Goal: Download file/media

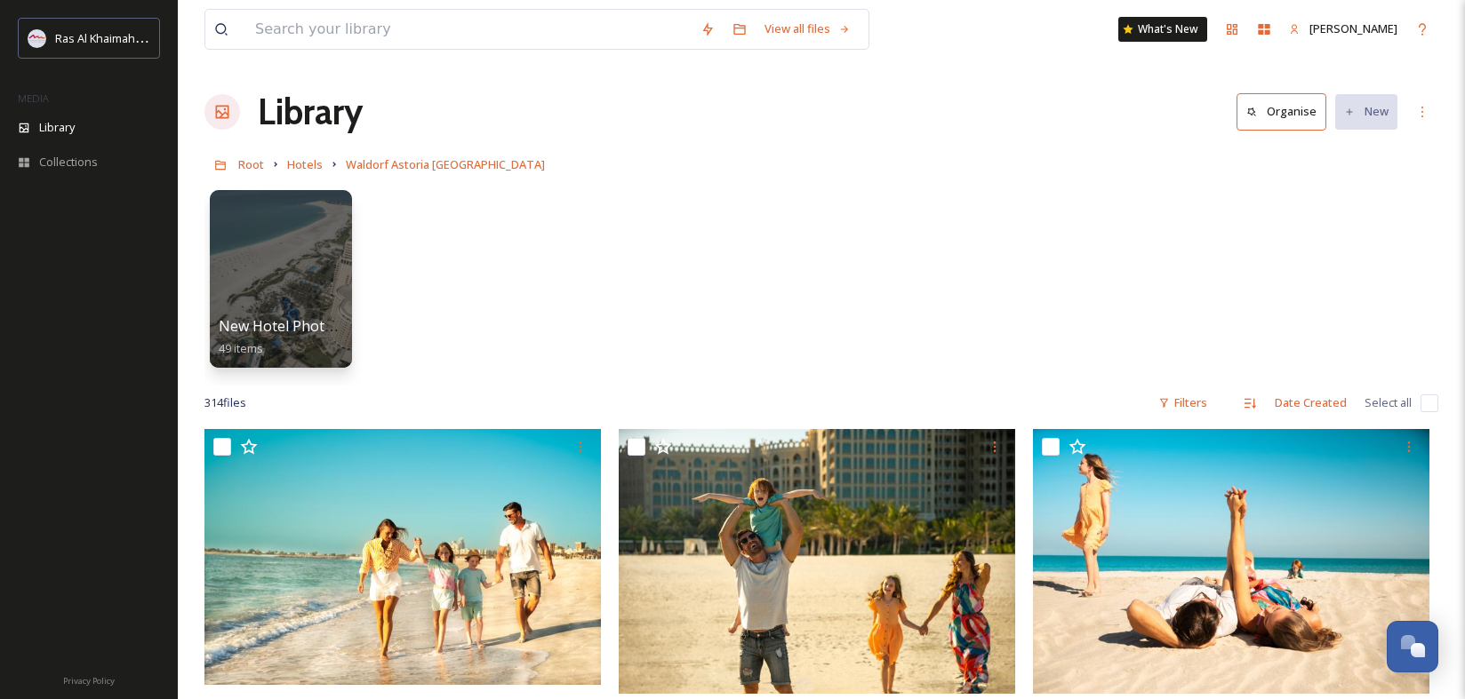
scroll to position [15670, 0]
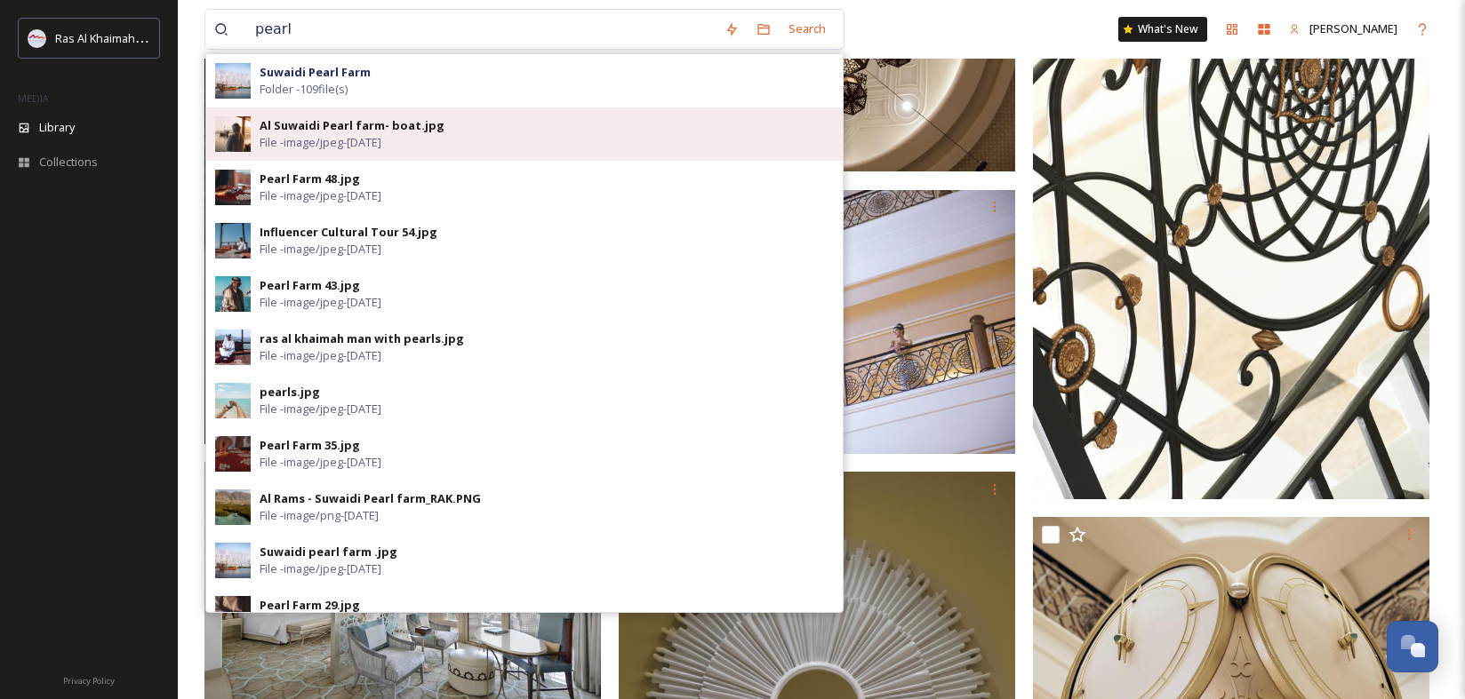
type input "pearl"
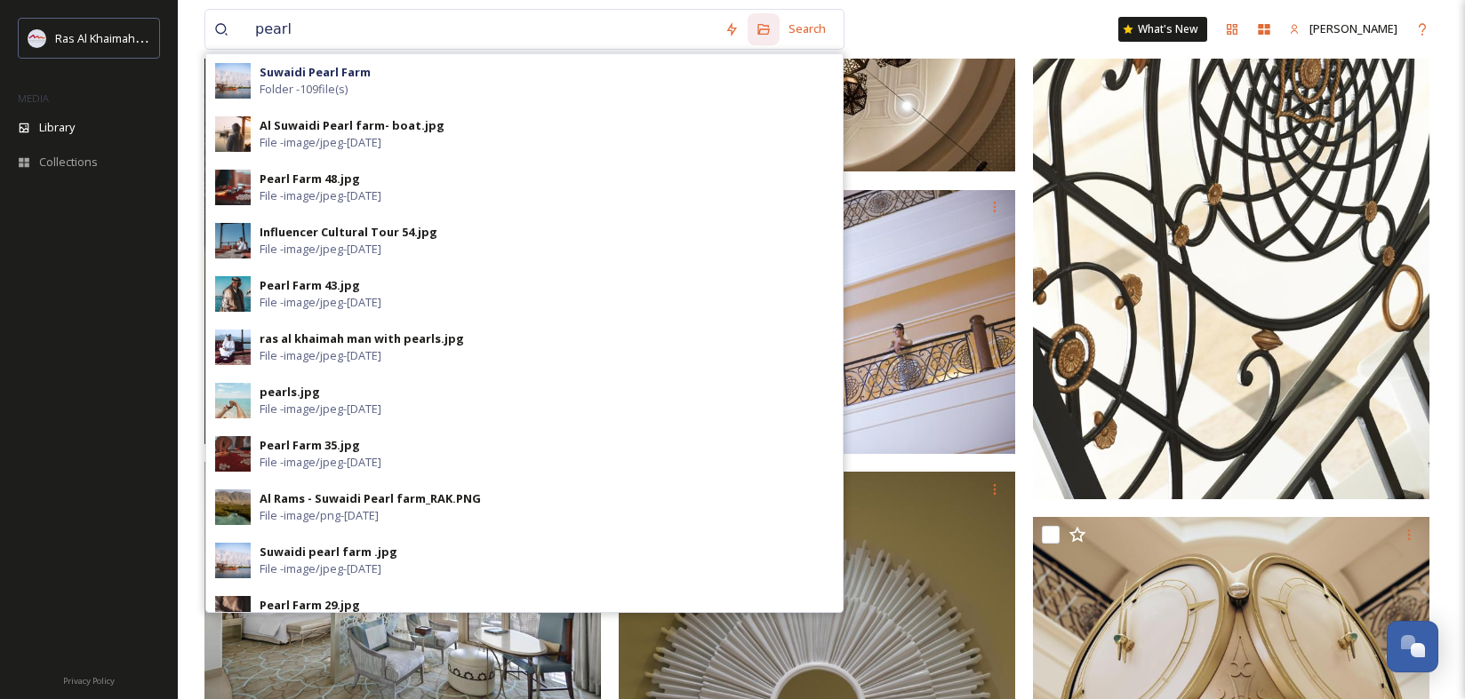
click at [411, 127] on div "Al Suwaidi Pearl farm- boat.jpg" at bounding box center [352, 125] width 185 height 17
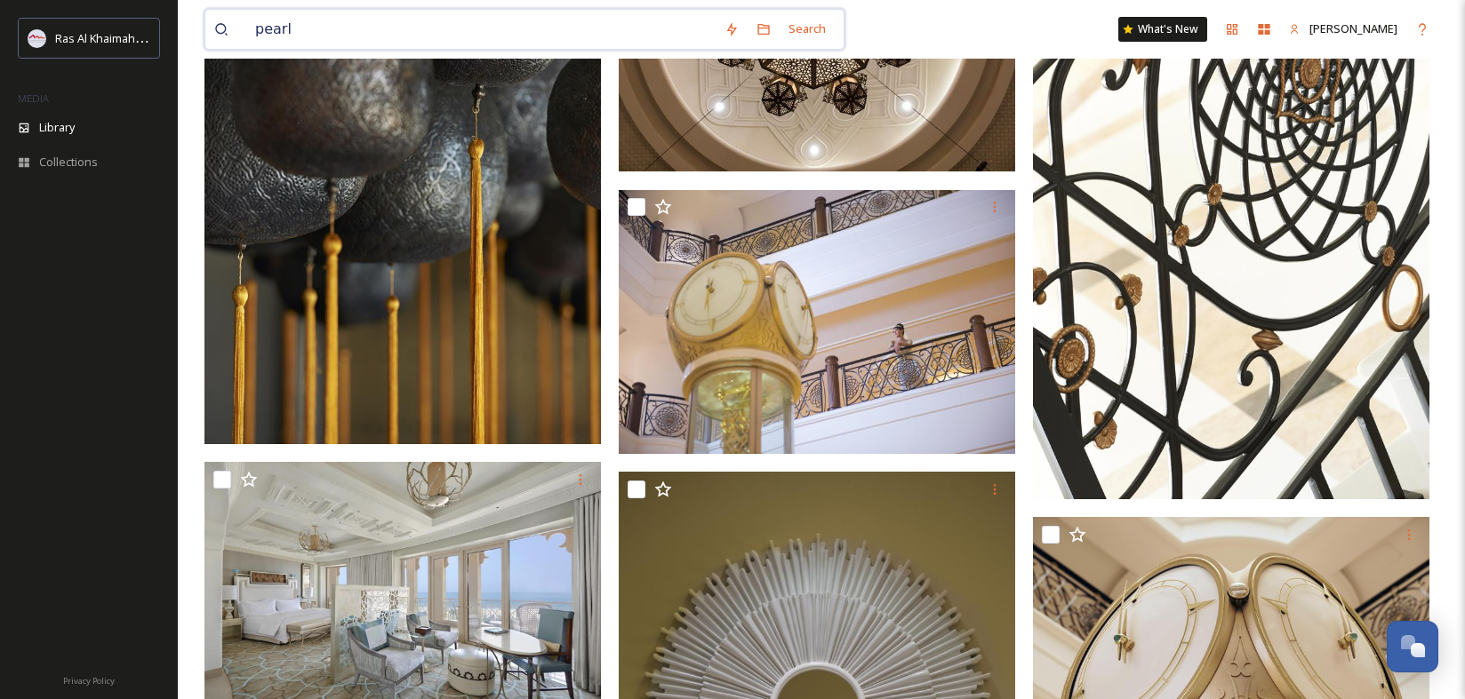
click at [382, 20] on input "pearl" at bounding box center [480, 29] width 469 height 39
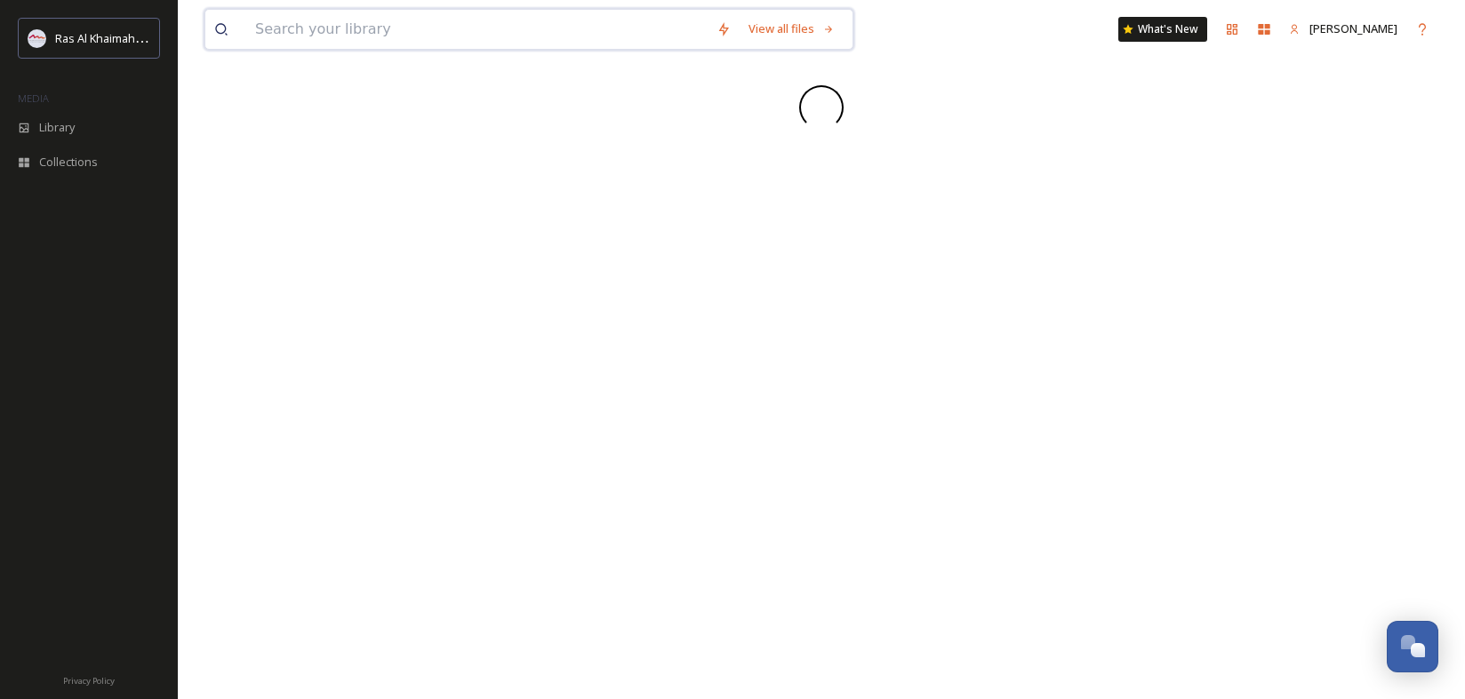
click at [580, 42] on input at bounding box center [476, 29] width 461 height 39
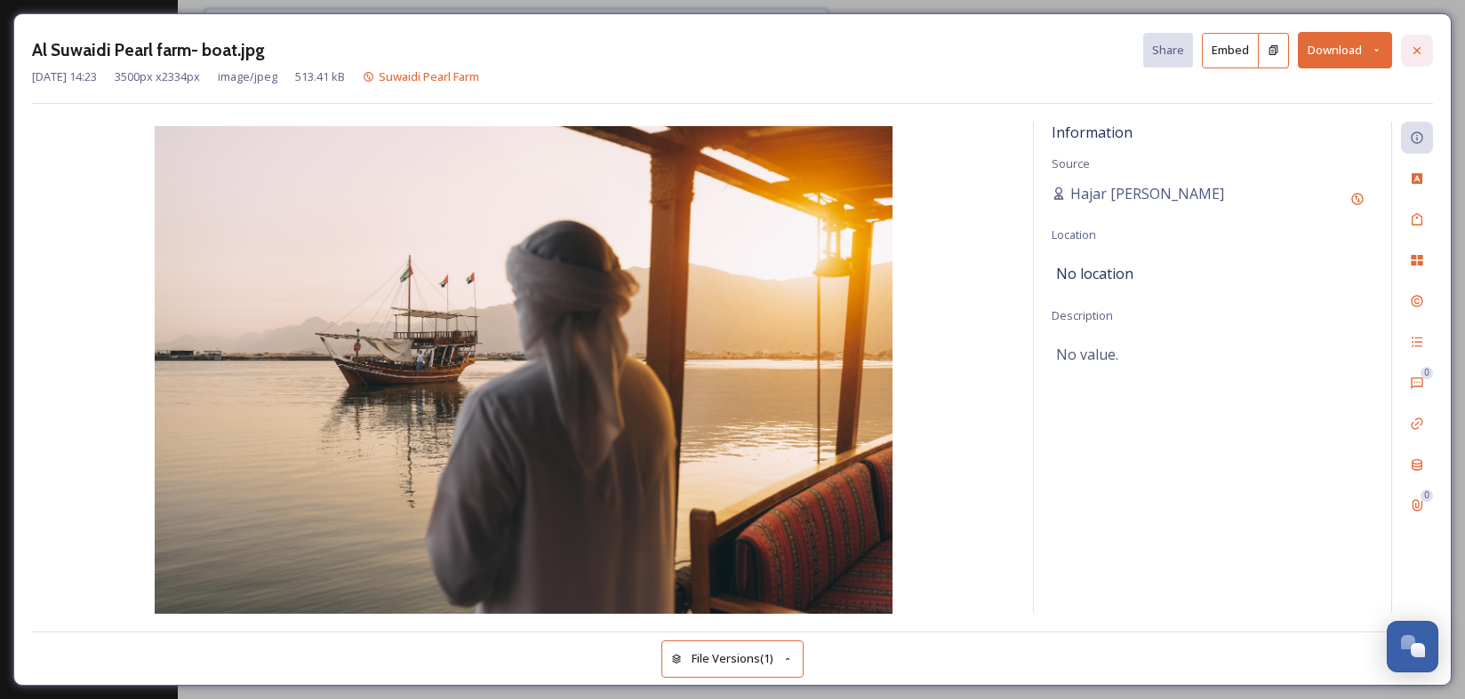
type input "peral"
click at [1417, 48] on icon at bounding box center [1417, 51] width 14 height 14
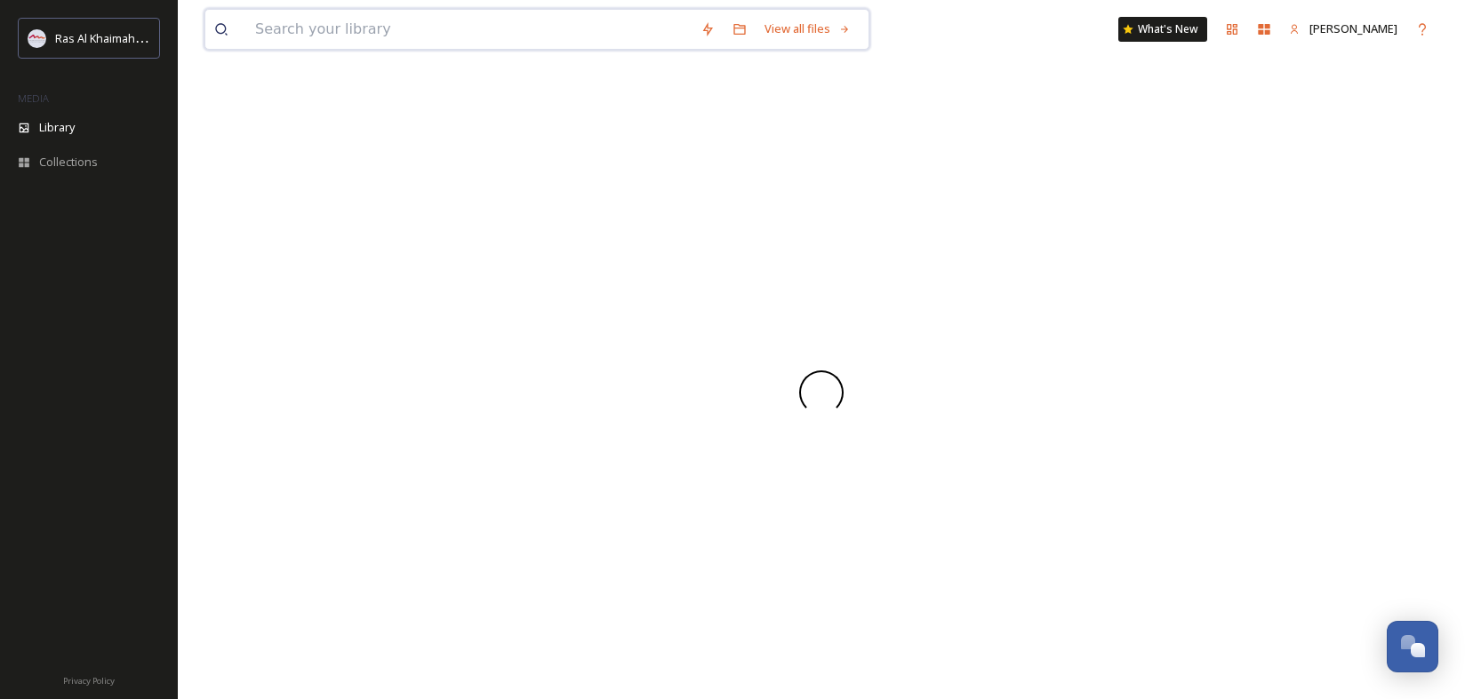
click at [303, 41] on input at bounding box center [468, 29] width 445 height 39
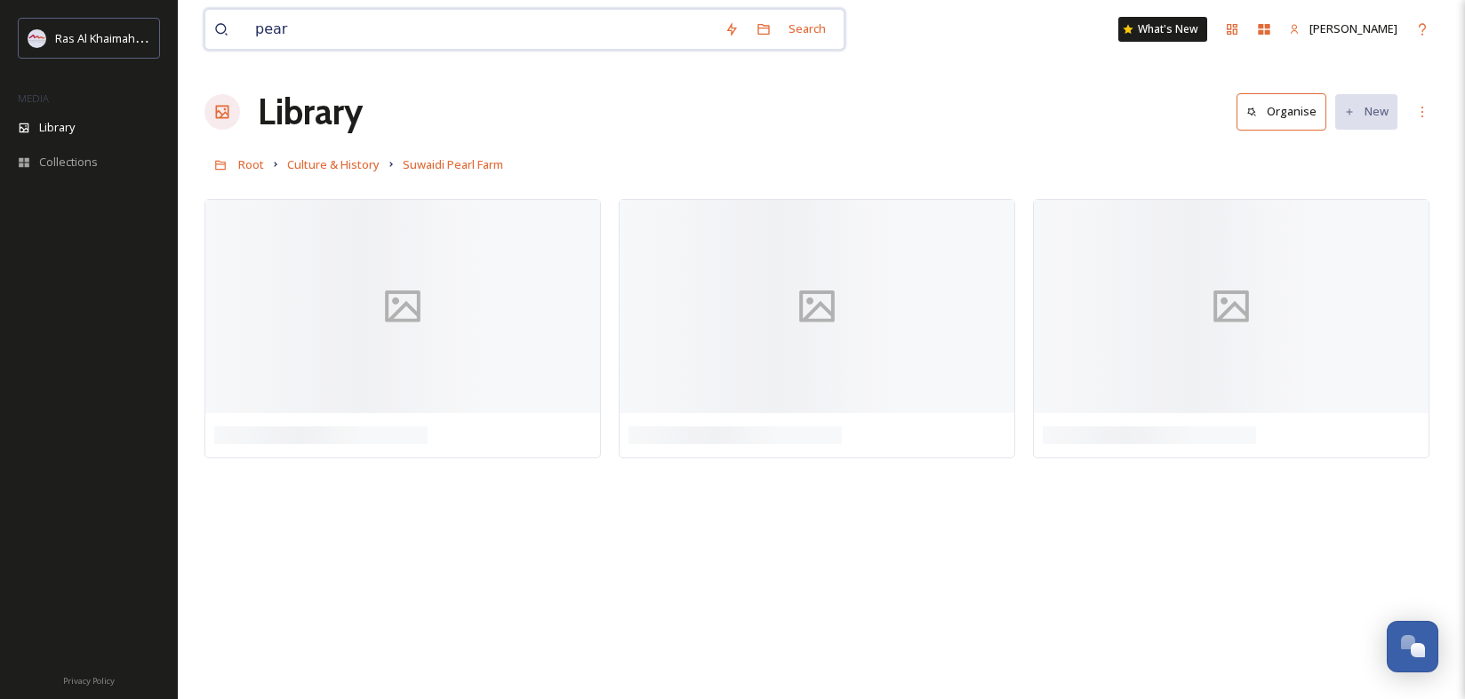
type input "pearl"
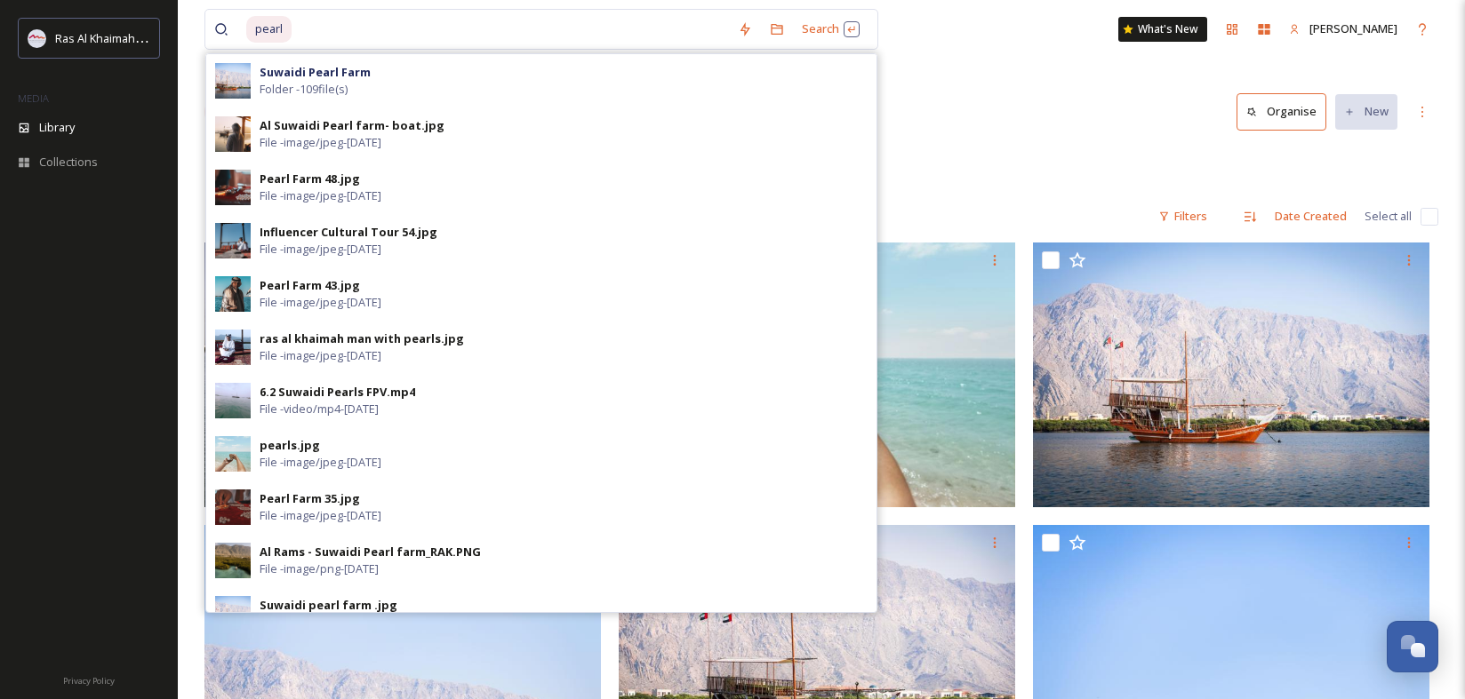
click at [1150, 115] on div "Library Organise New" at bounding box center [821, 111] width 1234 height 53
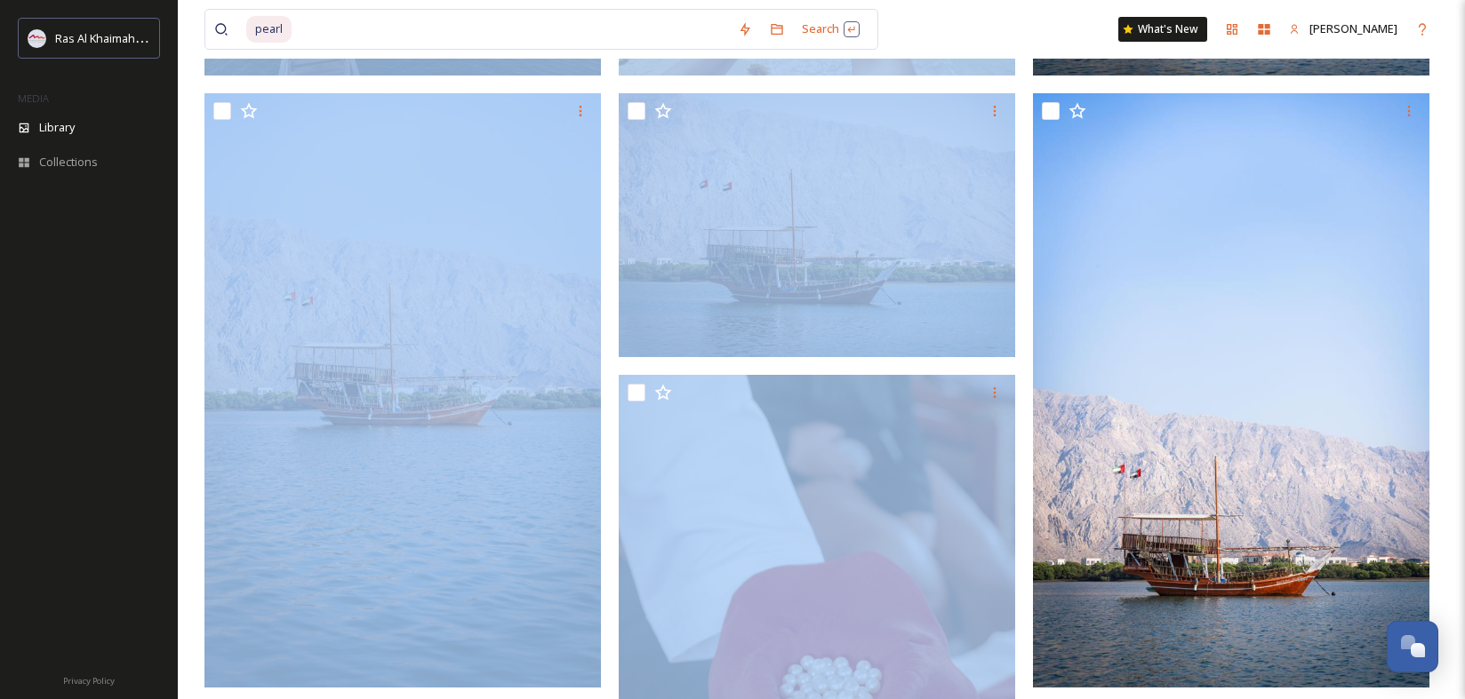
scroll to position [786, 0]
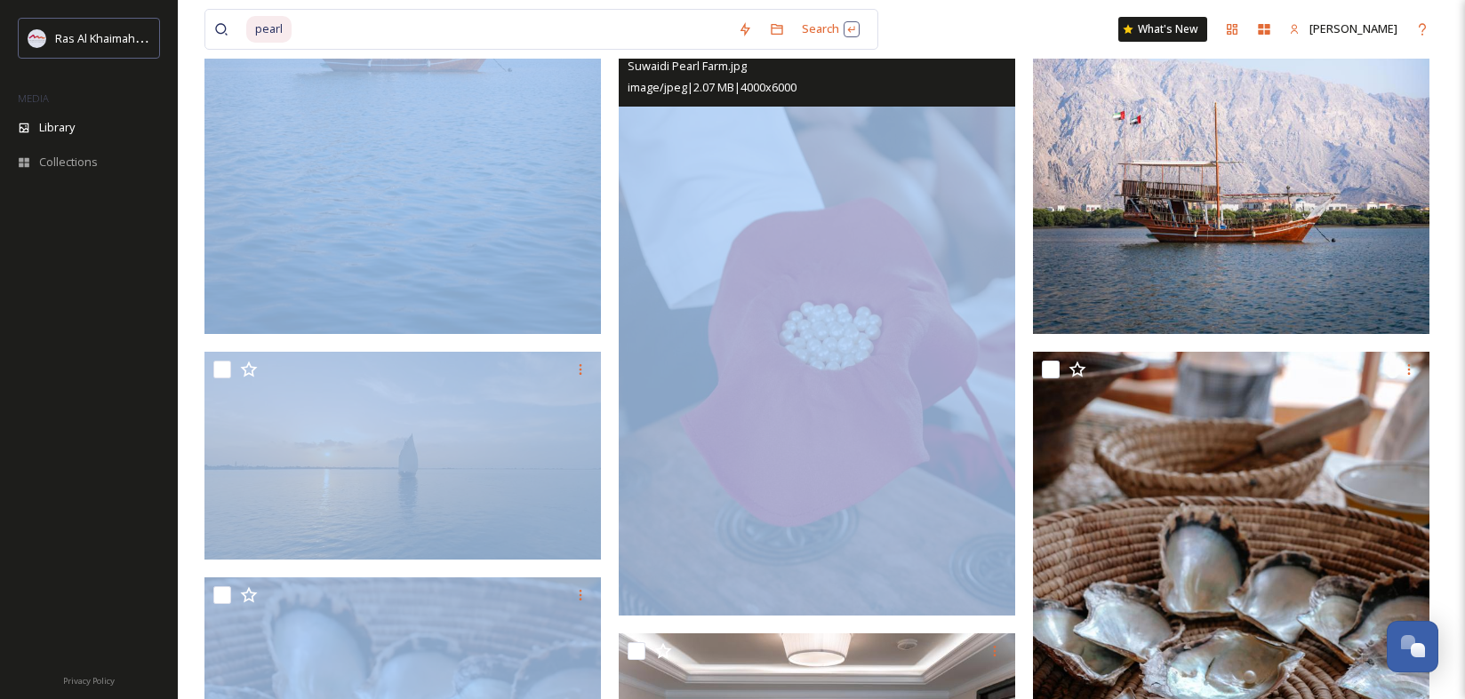
drag, startPoint x: 958, startPoint y: 148, endPoint x: 1017, endPoint y: 460, distance: 316.6
click at [995, 510] on div "pearl Search What's New [PERSON_NAME] Library Organise New Root Culture & Histo…" at bounding box center [821, 643] width 1287 height 2858
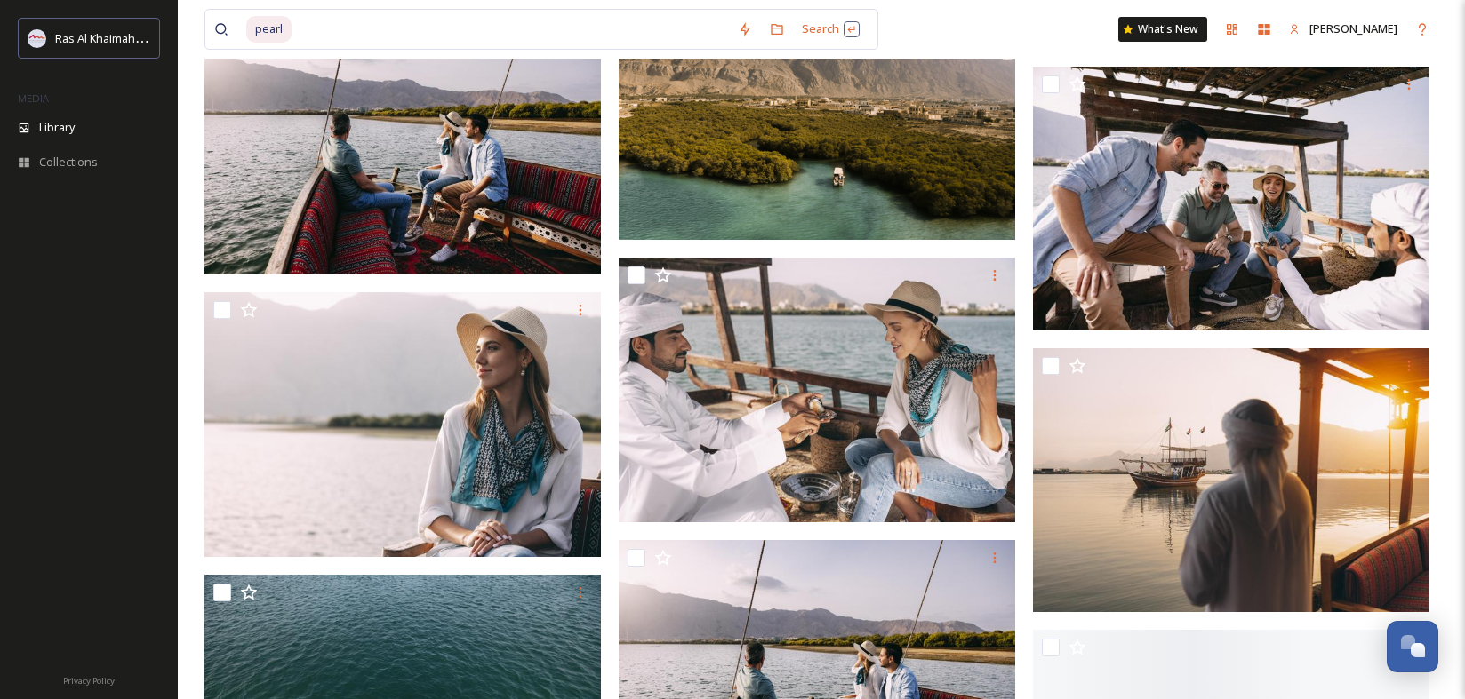
scroll to position [2528, 0]
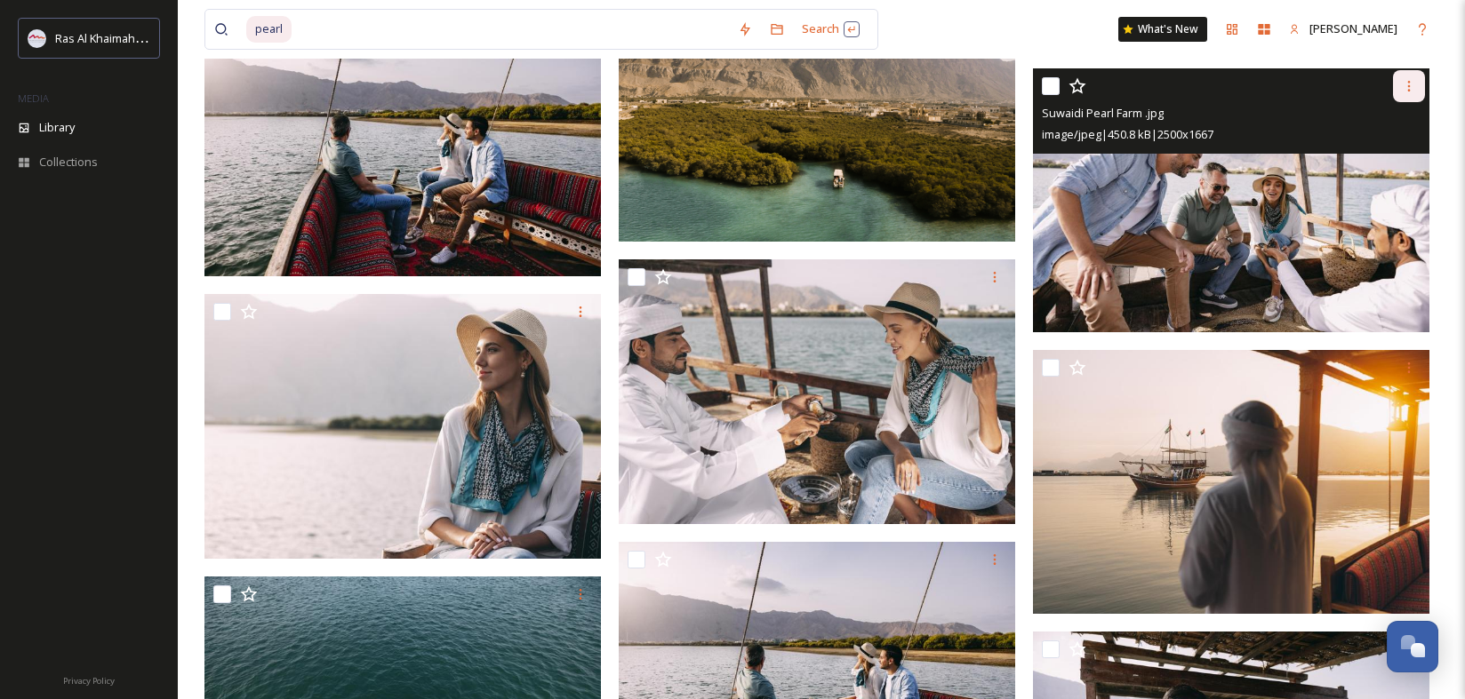
click at [1411, 85] on icon at bounding box center [1409, 86] width 14 height 14
click at [1383, 157] on span "Download" at bounding box center [1388, 159] width 54 height 17
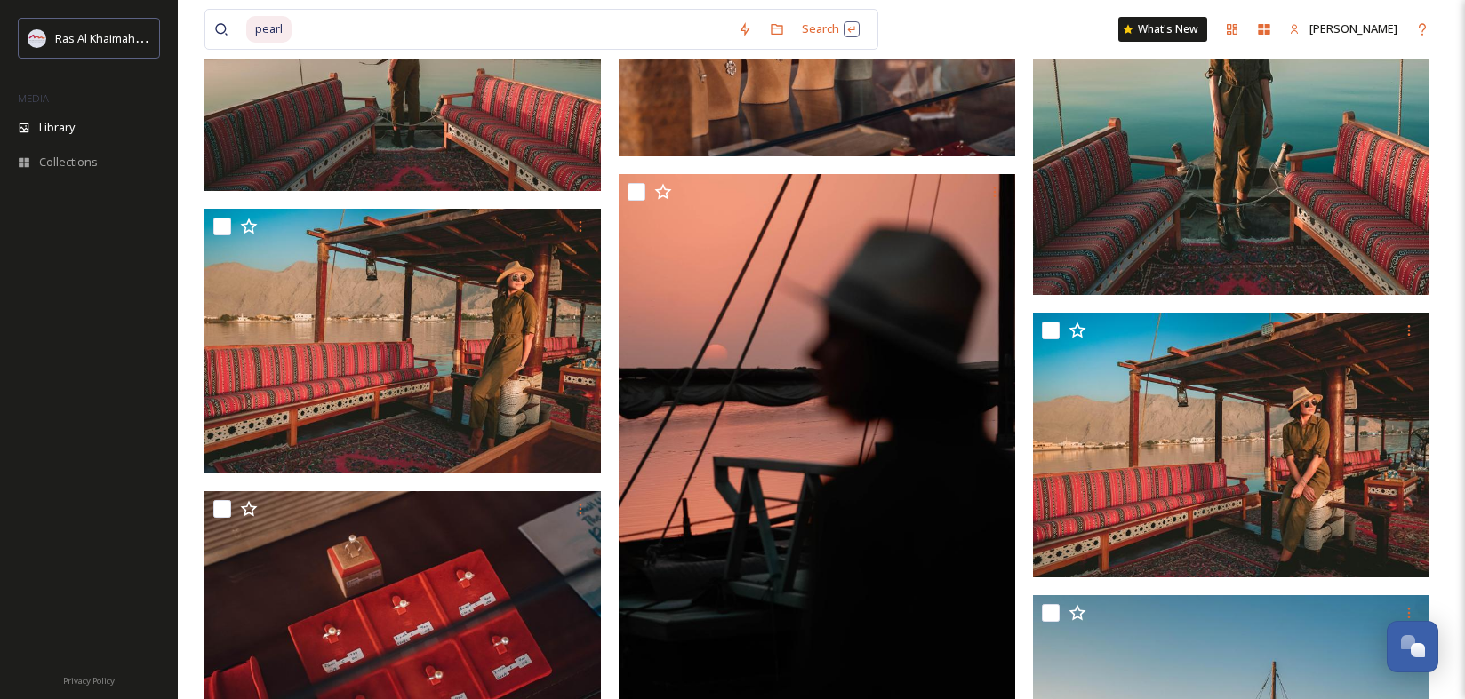
scroll to position [4057, 0]
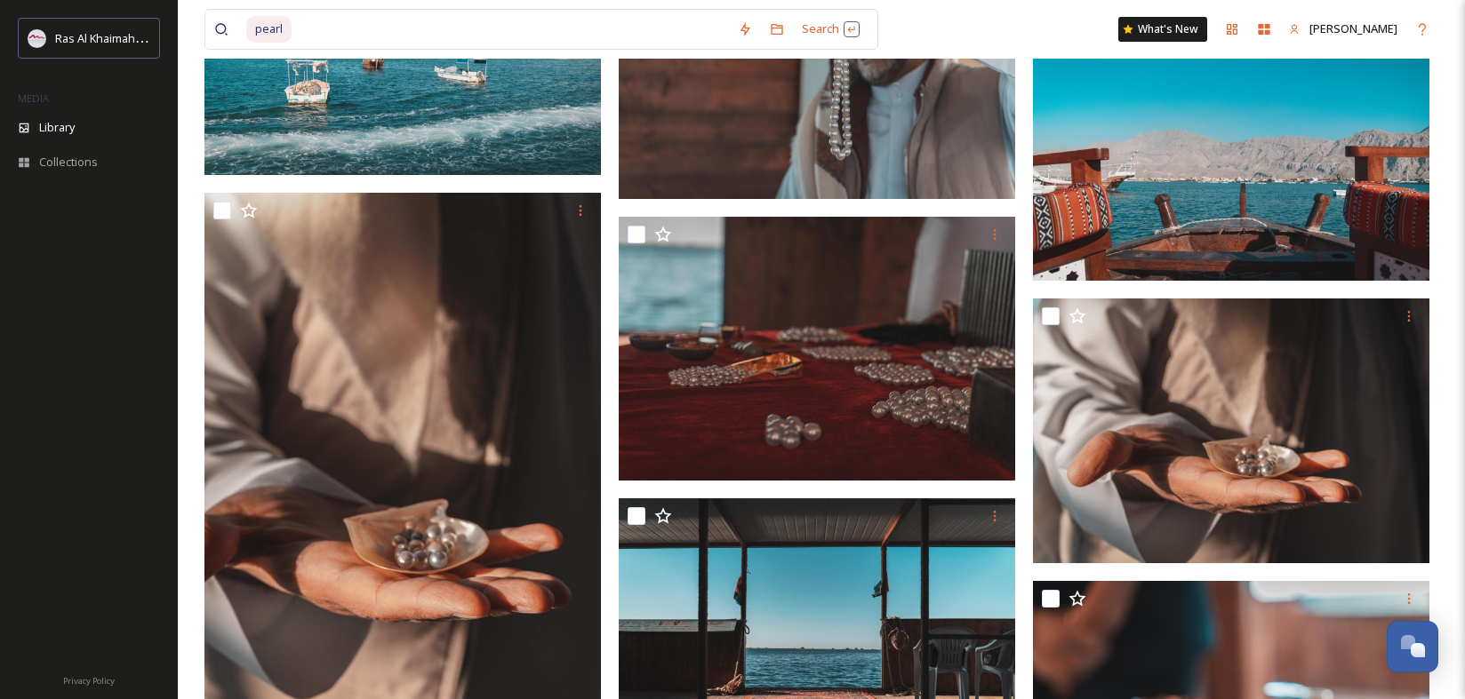
scroll to position [8145, 0]
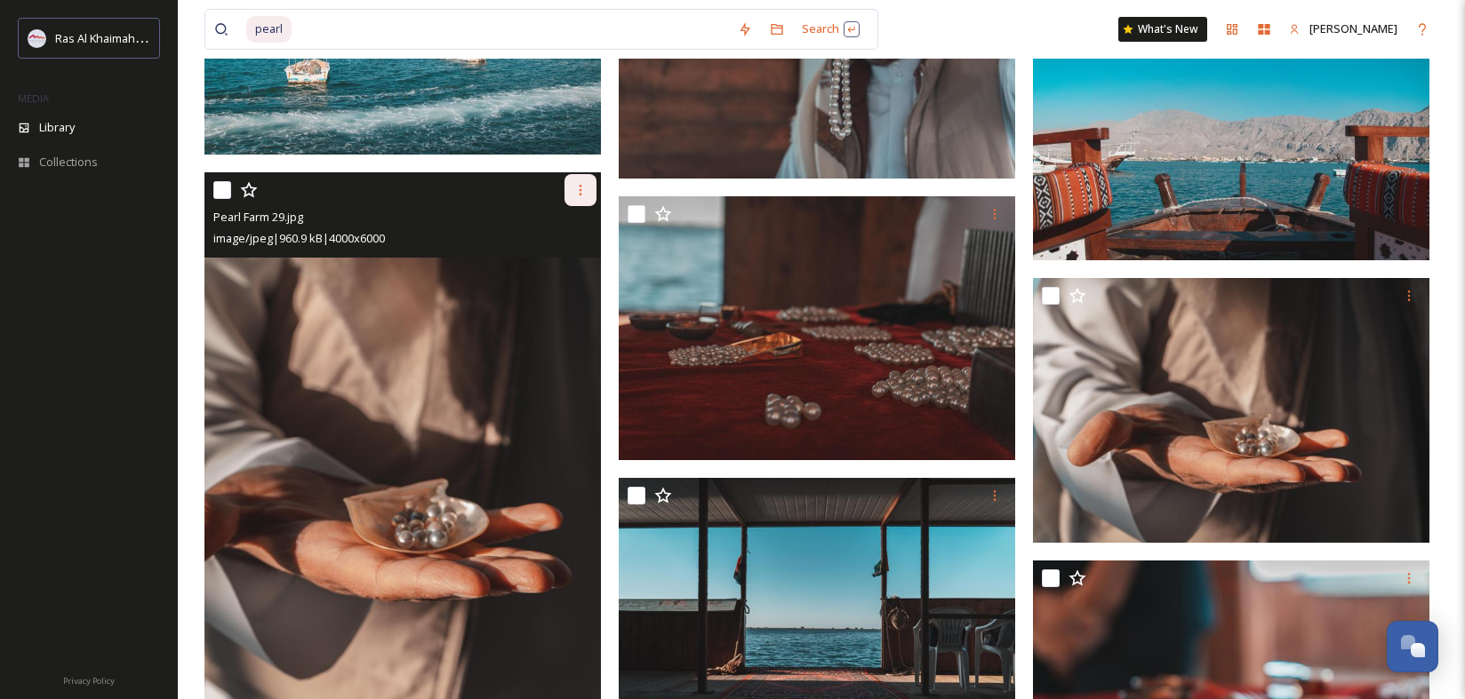
click at [576, 185] on icon at bounding box center [580, 190] width 14 height 14
click at [559, 265] on span "Download" at bounding box center [559, 263] width 54 height 17
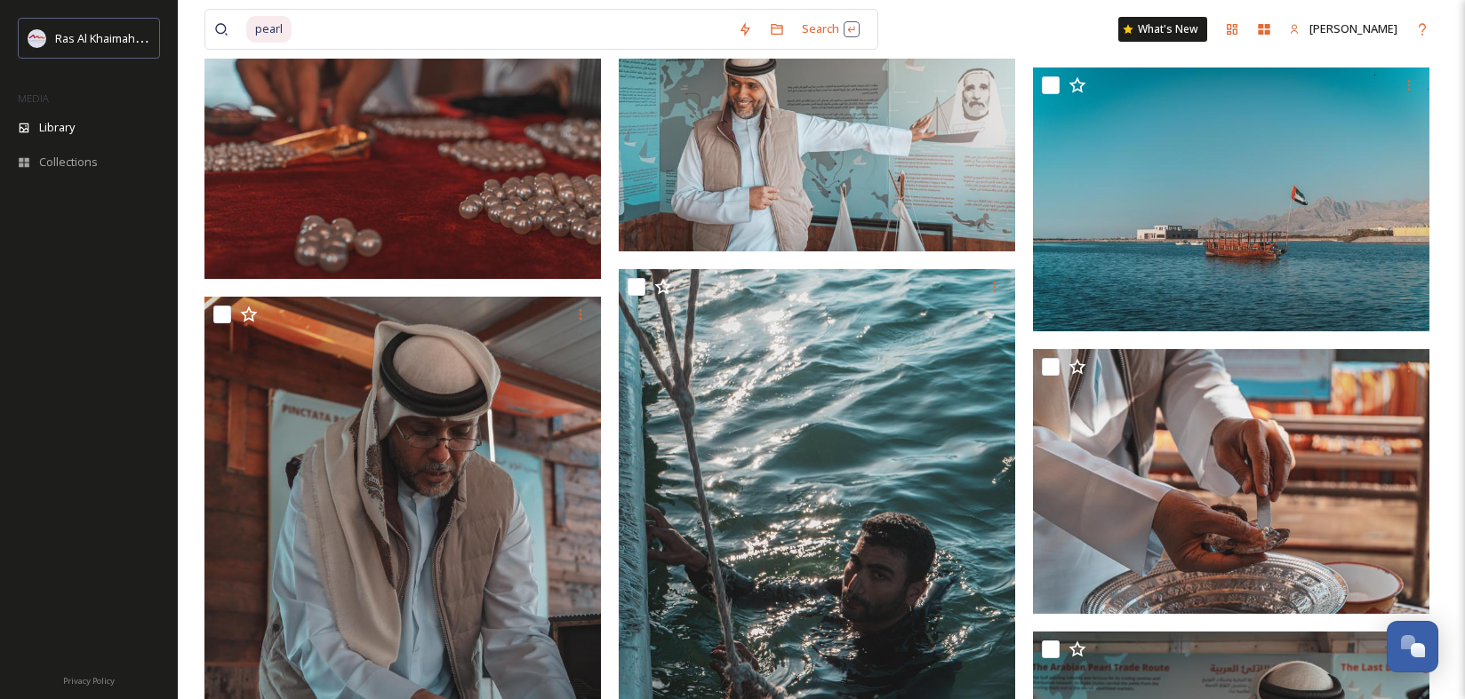
scroll to position [8892, 0]
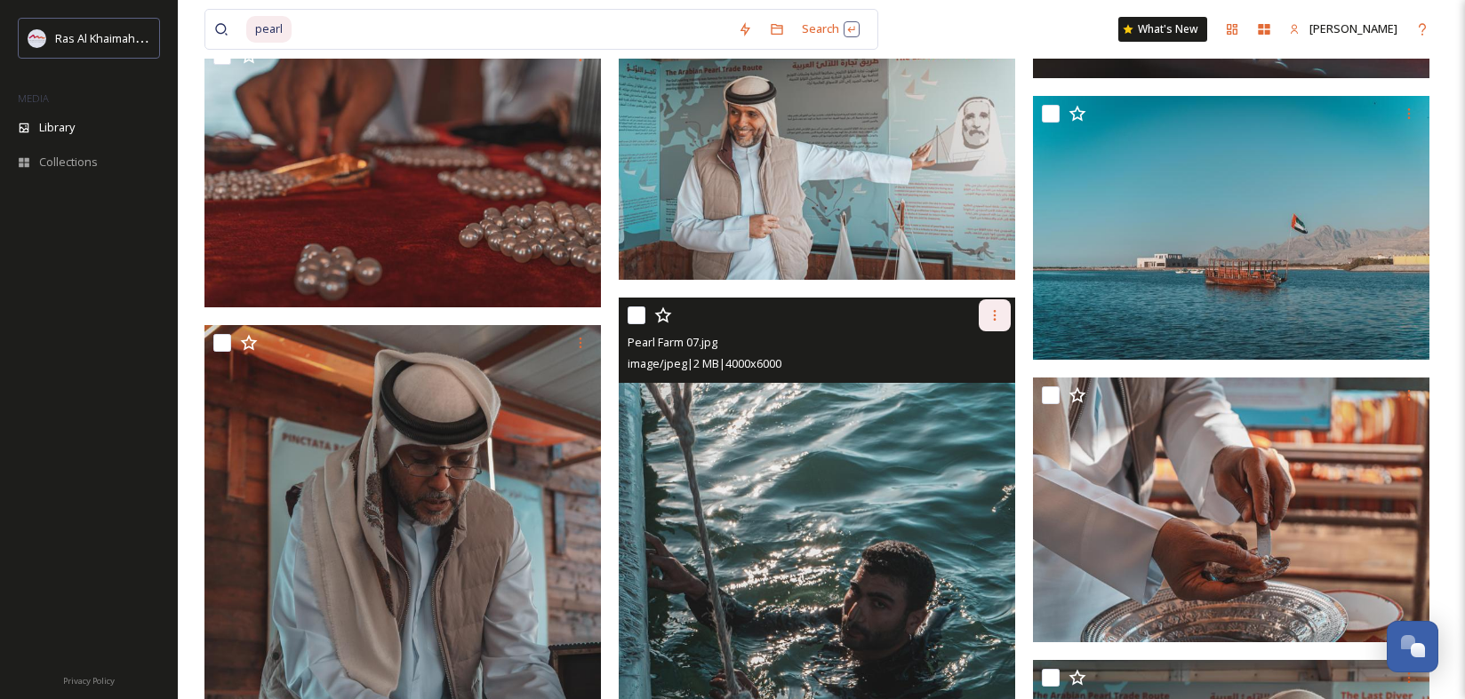
click at [990, 310] on icon at bounding box center [994, 315] width 14 height 14
click at [979, 387] on span "Download" at bounding box center [974, 388] width 54 height 17
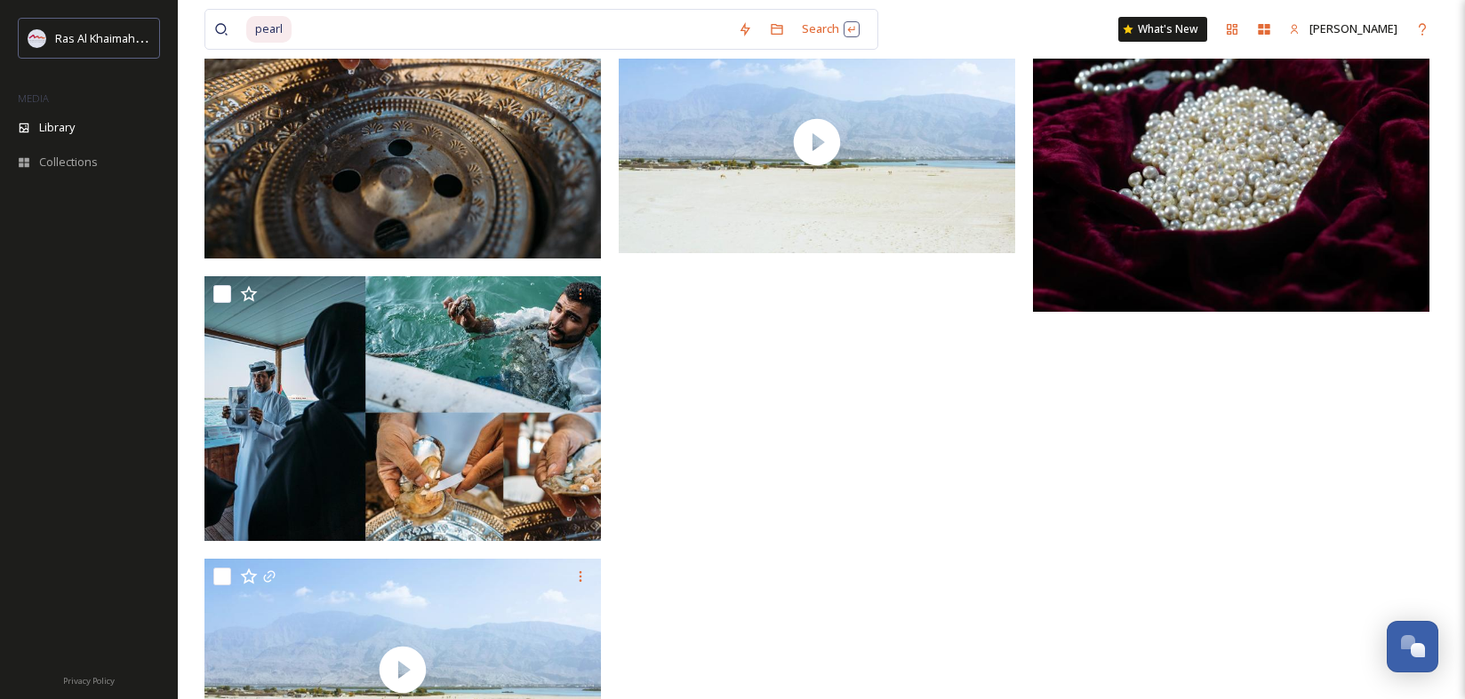
scroll to position [12518, 0]
